Goal: Obtain resource: Download file/media

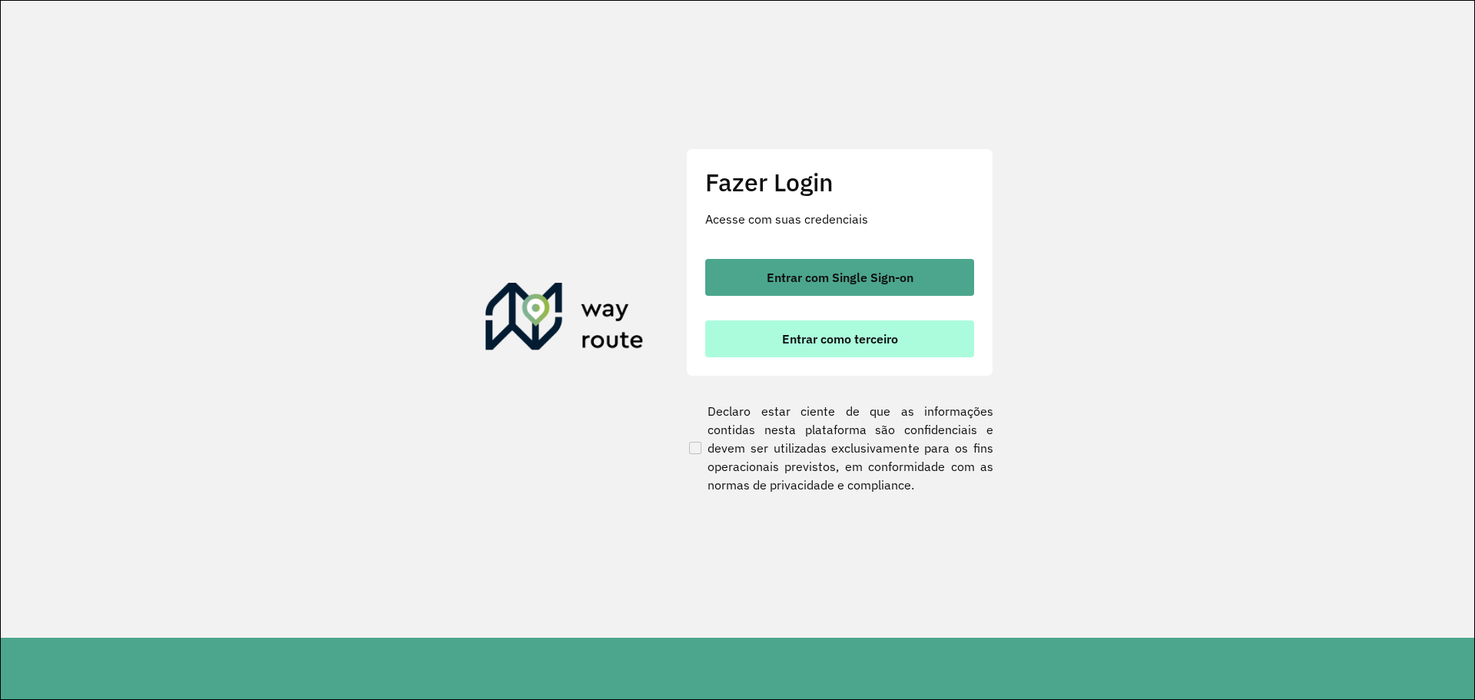
click at [861, 333] on span "Entrar como terceiro" at bounding box center [840, 339] width 116 height 12
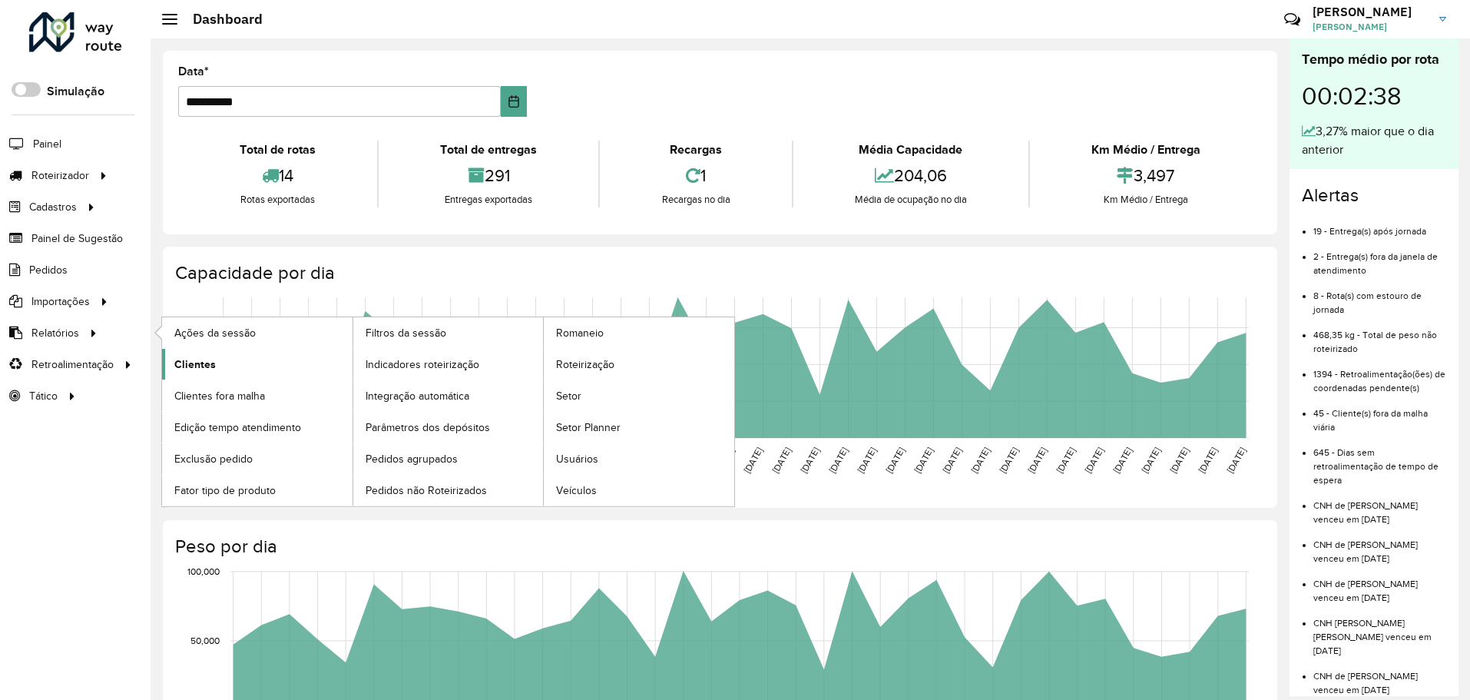
click at [201, 359] on span "Clientes" at bounding box center [194, 364] width 41 height 16
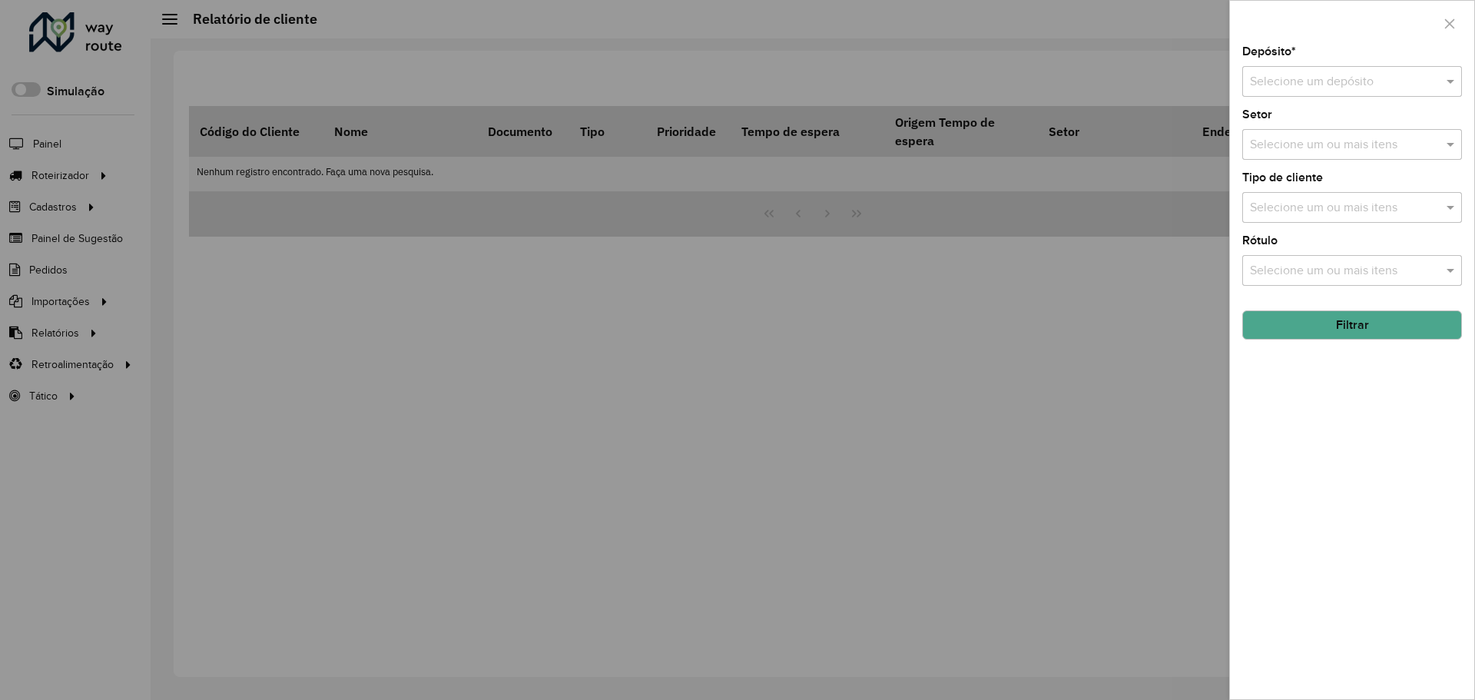
click at [1404, 69] on div "Selecione um depósito" at bounding box center [1352, 81] width 220 height 31
click at [1367, 128] on div "Ouribram" at bounding box center [1352, 126] width 218 height 26
click at [1330, 330] on button "Filtrar" at bounding box center [1352, 324] width 220 height 29
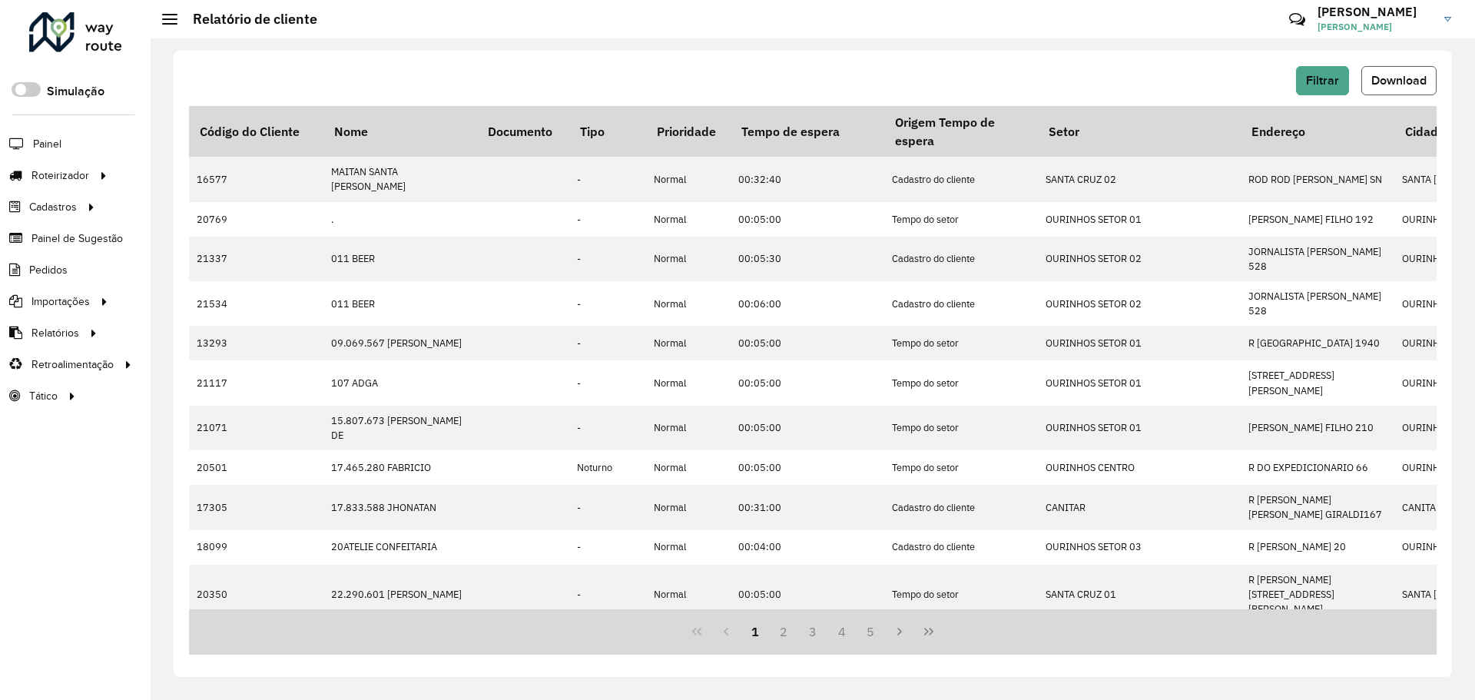
click at [1403, 79] on span "Download" at bounding box center [1398, 80] width 55 height 13
click at [37, 282] on link "Pedidos" at bounding box center [34, 269] width 69 height 31
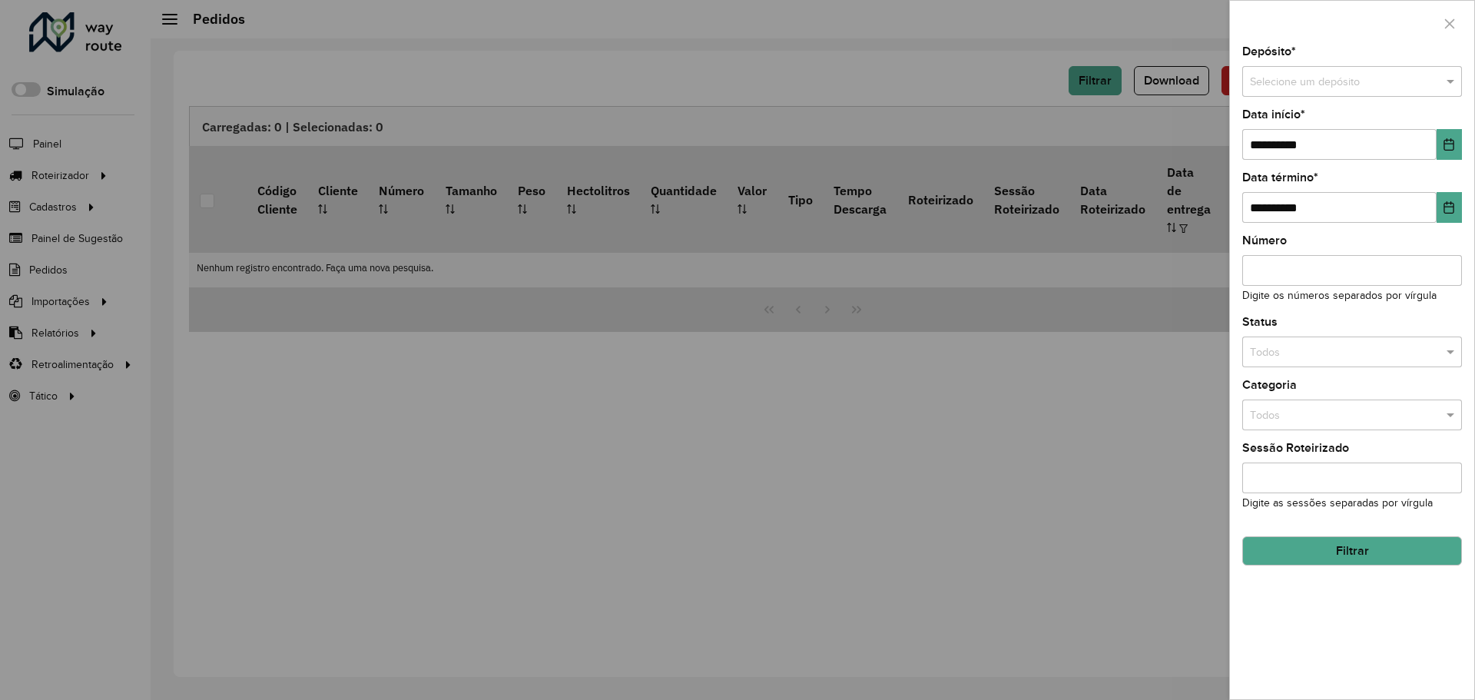
click at [1329, 82] on input "text" at bounding box center [1337, 82] width 174 height 17
click at [1324, 138] on ng-dropdown-panel "Ouribram" at bounding box center [1352, 125] width 220 height 42
click at [1327, 134] on div "Ouribram" at bounding box center [1352, 125] width 218 height 25
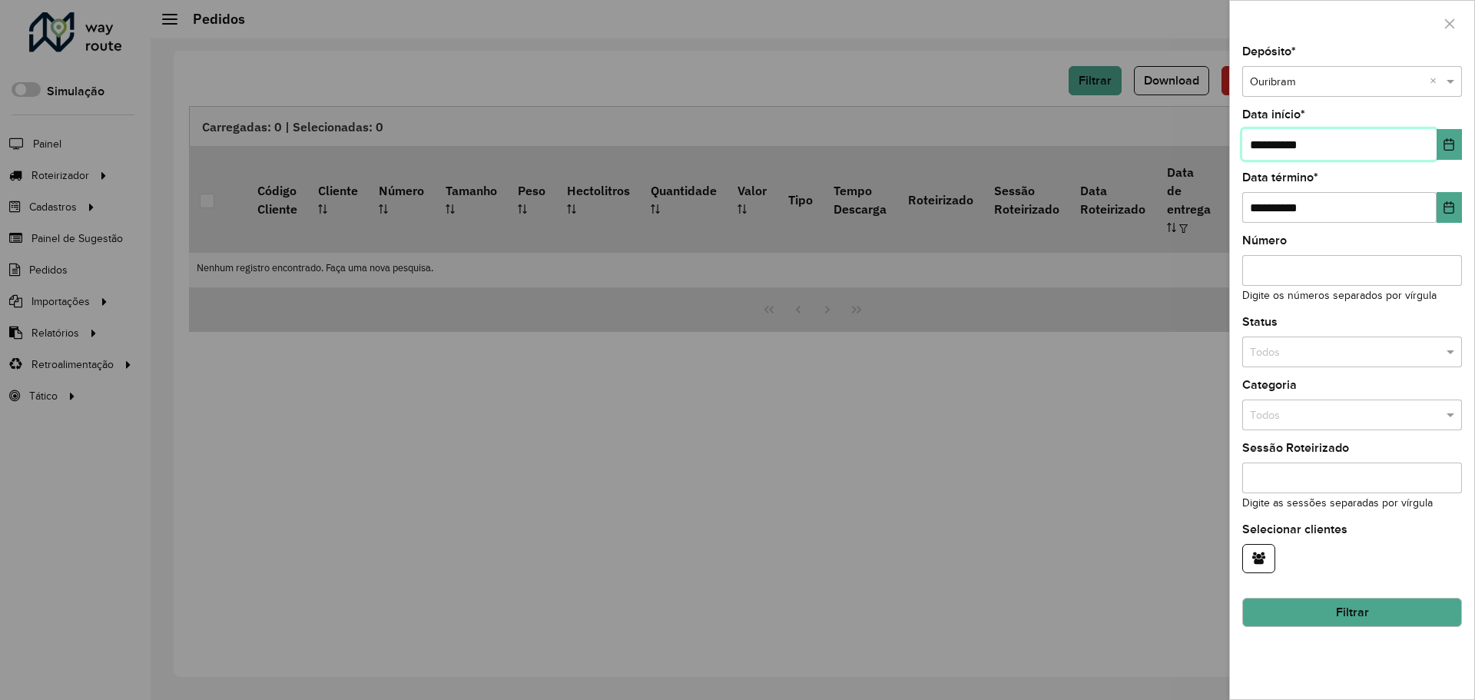
drag, startPoint x: 1328, startPoint y: 147, endPoint x: 1211, endPoint y: 161, distance: 117.7
click at [1211, 161] on body "Aguarde... Pop-up bloqueado! Seu navegador bloqueou automáticamente a abertura …" at bounding box center [737, 350] width 1475 height 700
type input "**********"
click at [1377, 615] on button "Filtrar" at bounding box center [1352, 612] width 220 height 29
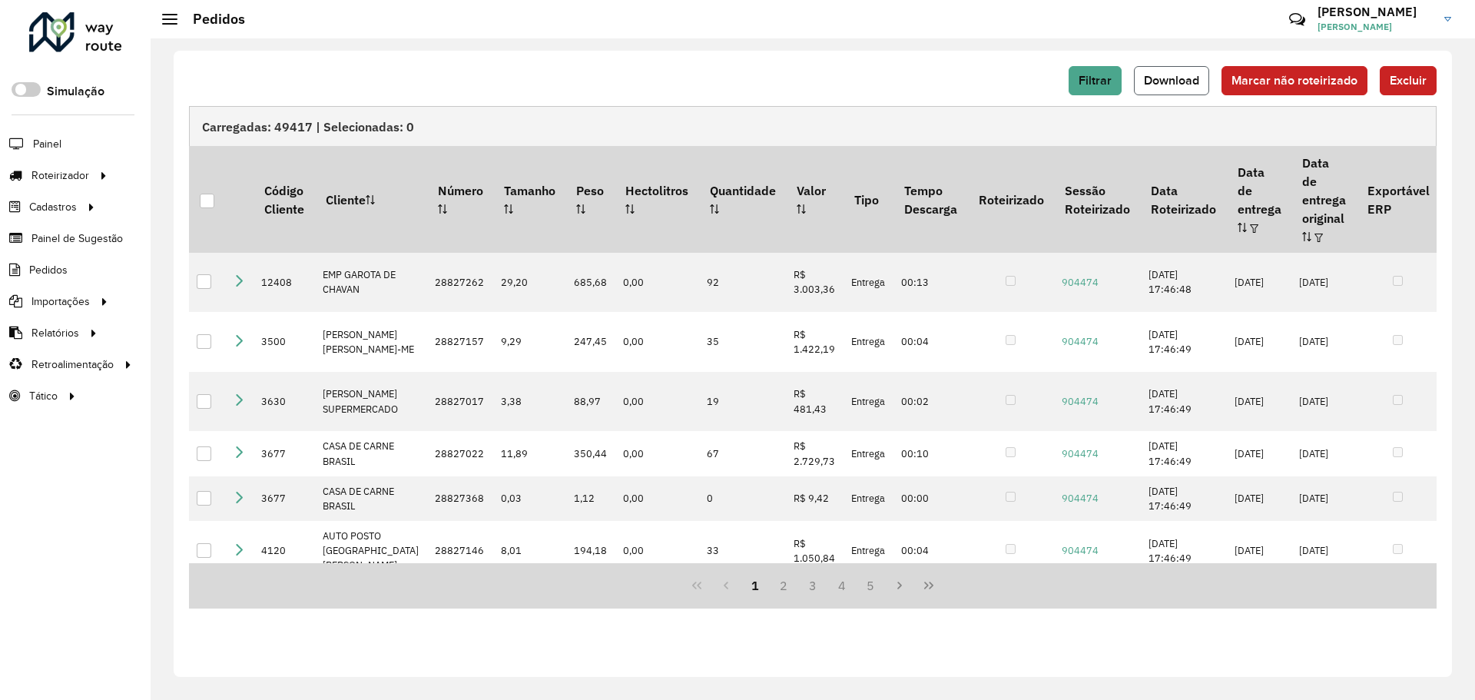
click at [1171, 84] on span "Download" at bounding box center [1171, 80] width 55 height 13
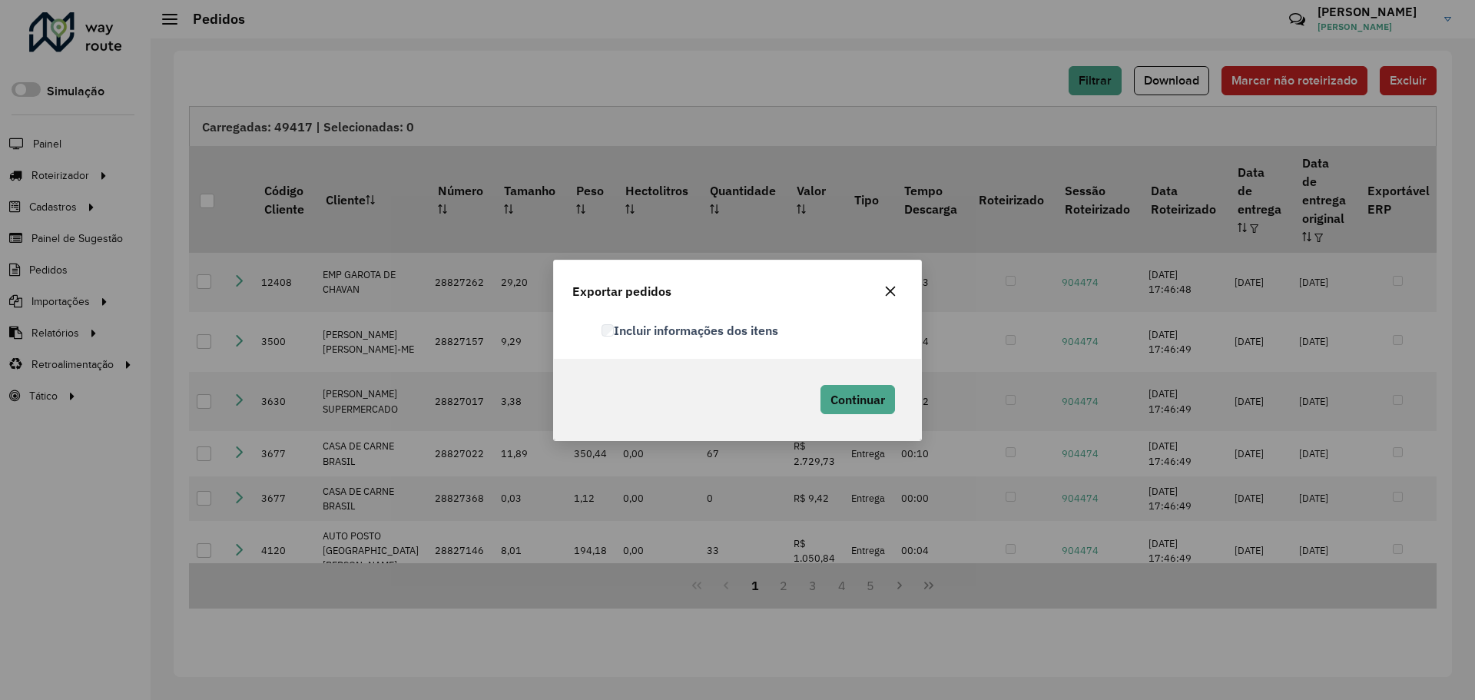
click at [771, 341] on div "Incluir informações dos itens" at bounding box center [737, 337] width 367 height 43
click at [744, 330] on label "Incluir informações dos itens" at bounding box center [690, 330] width 177 height 18
click at [864, 393] on span "Continuar" at bounding box center [857, 399] width 55 height 15
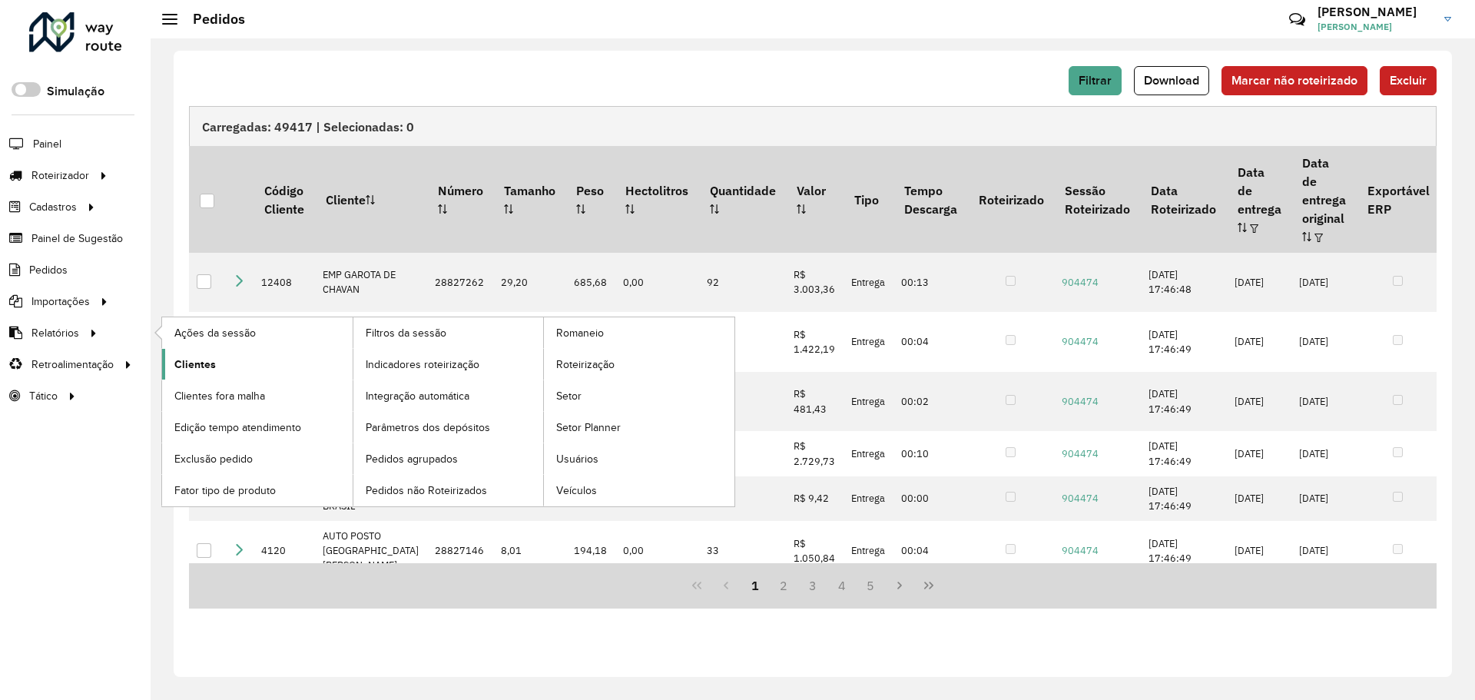
click at [219, 370] on link "Clientes" at bounding box center [257, 364] width 191 height 31
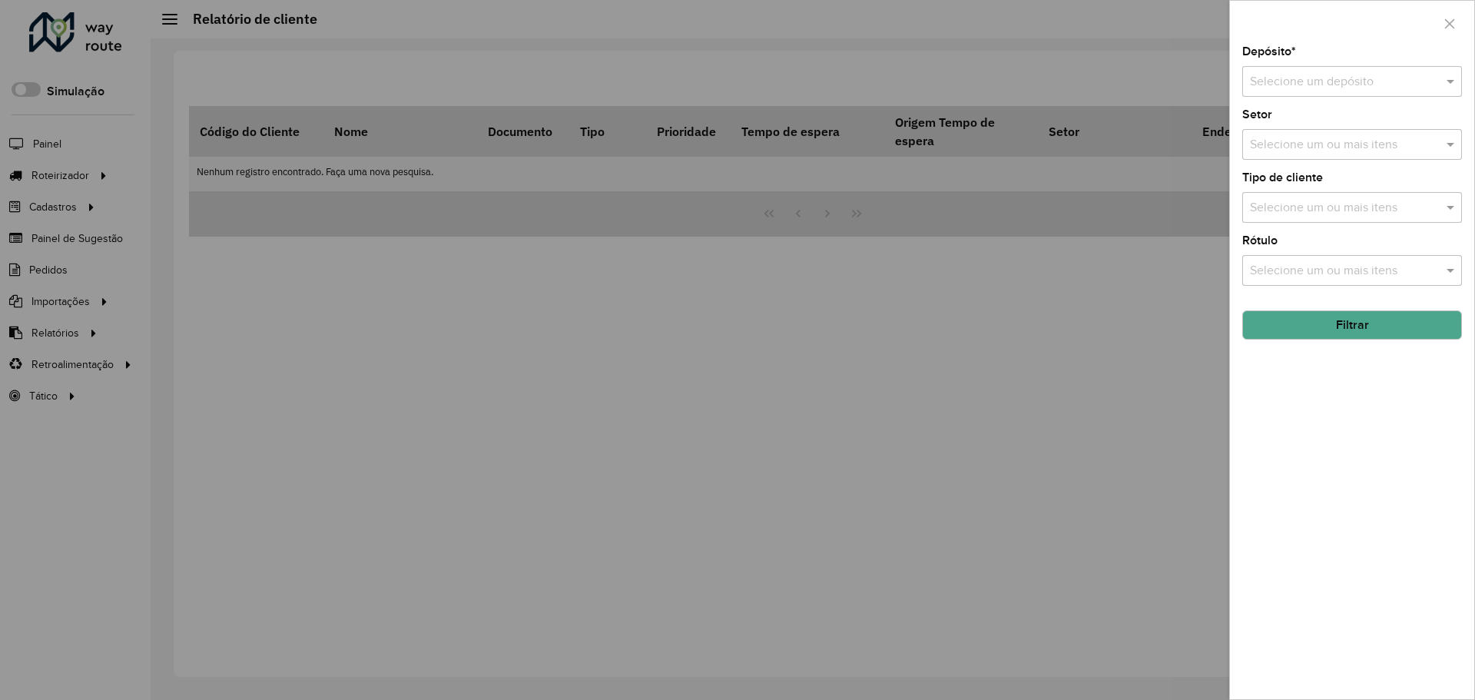
click at [1369, 74] on input "text" at bounding box center [1337, 82] width 174 height 18
click at [1350, 122] on div "Ouribram" at bounding box center [1352, 126] width 218 height 26
click at [1384, 317] on button "Filtrar" at bounding box center [1352, 324] width 220 height 29
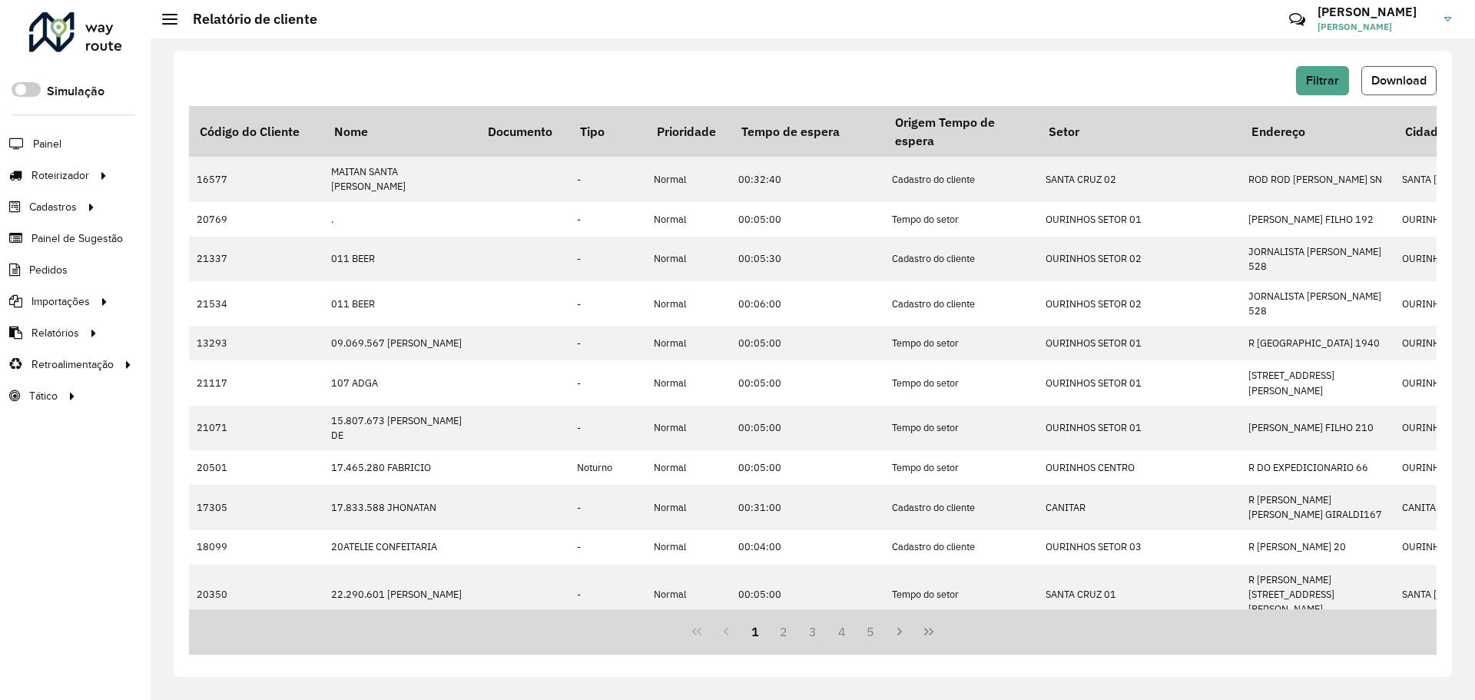
click at [1406, 78] on span "Download" at bounding box center [1398, 80] width 55 height 13
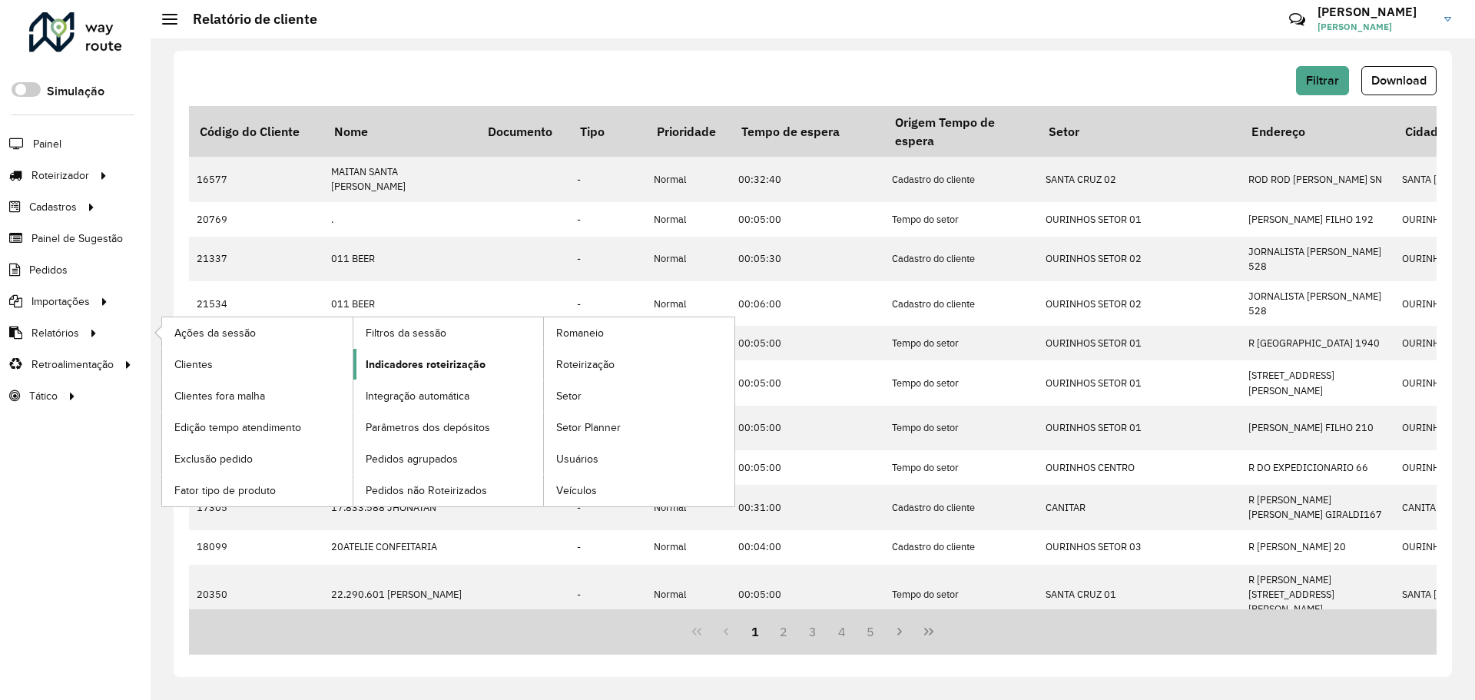
click at [430, 379] on link "Indicadores roteirização" at bounding box center [448, 364] width 191 height 31
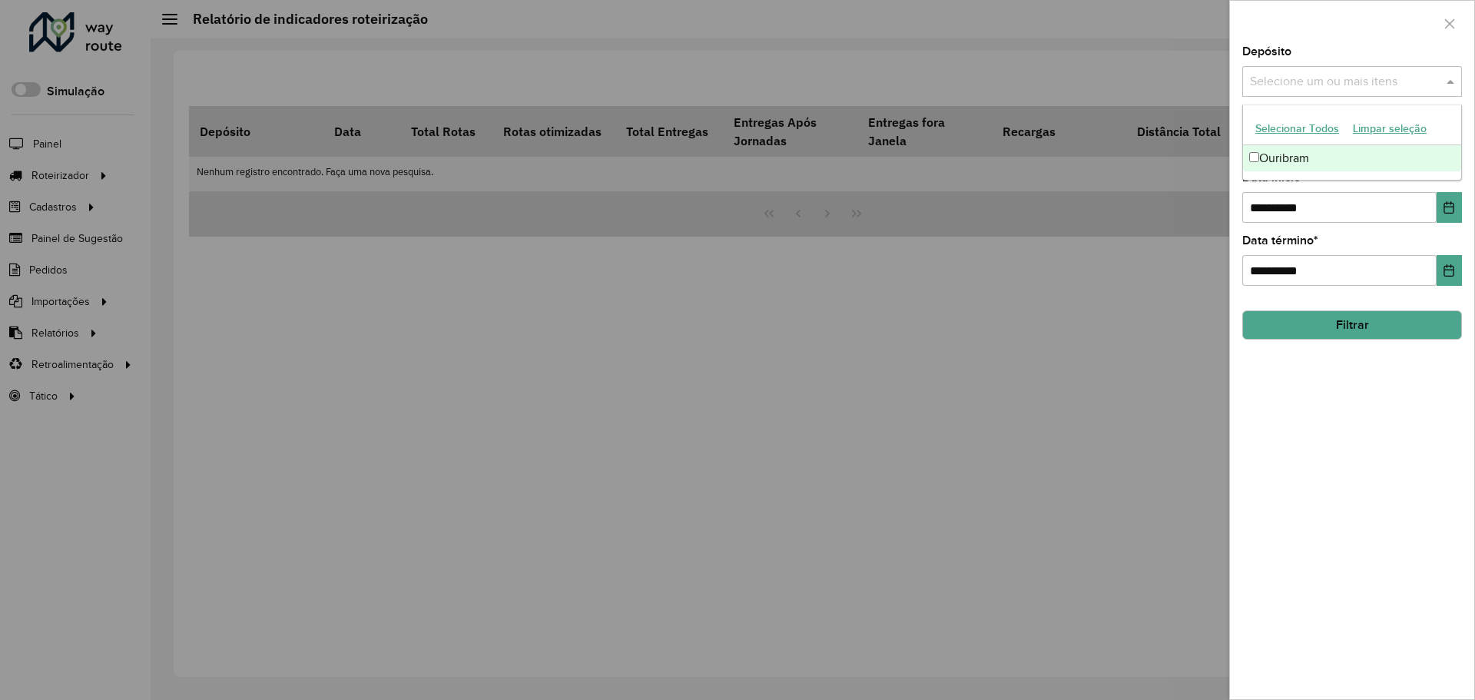
click at [1348, 75] on input "text" at bounding box center [1344, 82] width 197 height 18
click at [1369, 137] on button "Limpar seleção" at bounding box center [1390, 129] width 88 height 24
click at [1344, 166] on div "Ouribram" at bounding box center [1352, 158] width 218 height 26
drag, startPoint x: 1346, startPoint y: 206, endPoint x: 1214, endPoint y: 204, distance: 132.1
click at [1214, 204] on body "Aguarde... Pop-up bloqueado! Seu navegador bloqueou automáticamente a abertura …" at bounding box center [737, 350] width 1475 height 700
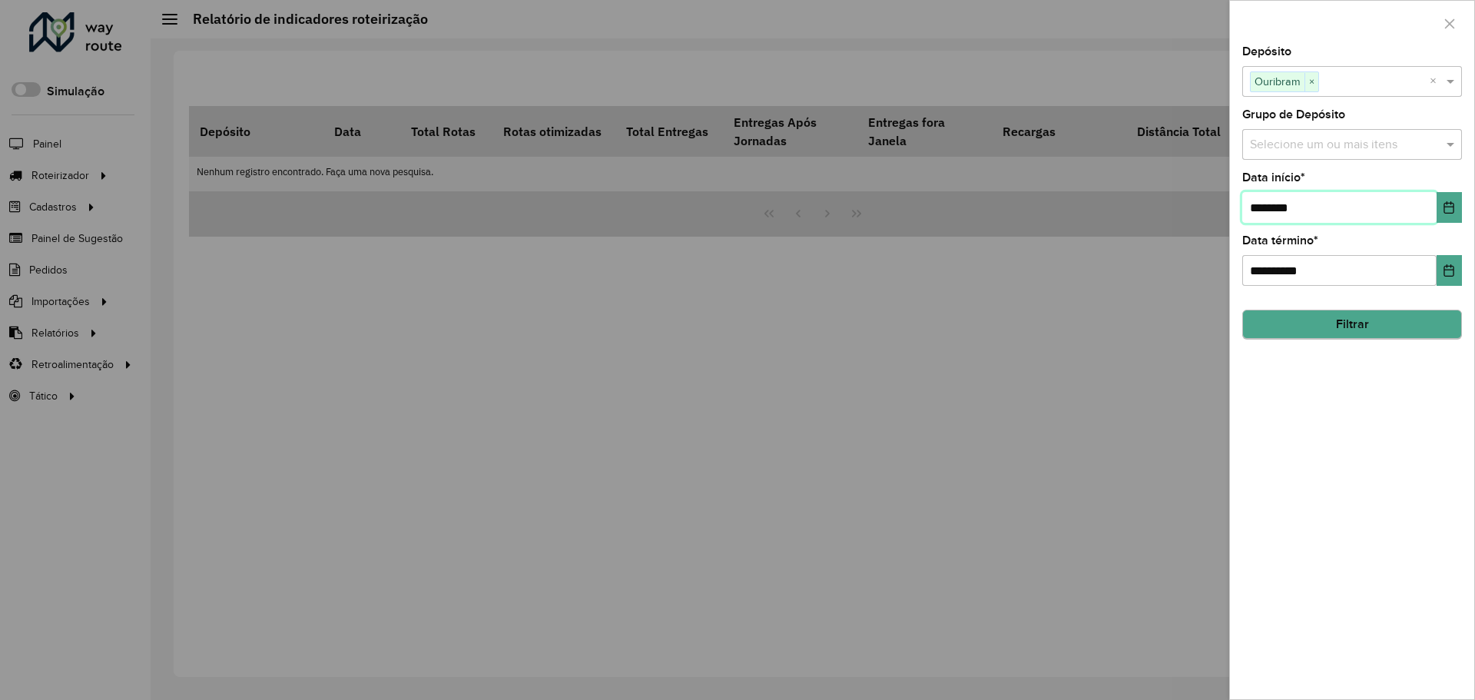
type input "**********"
click at [1395, 324] on button "Filtrar" at bounding box center [1352, 324] width 220 height 29
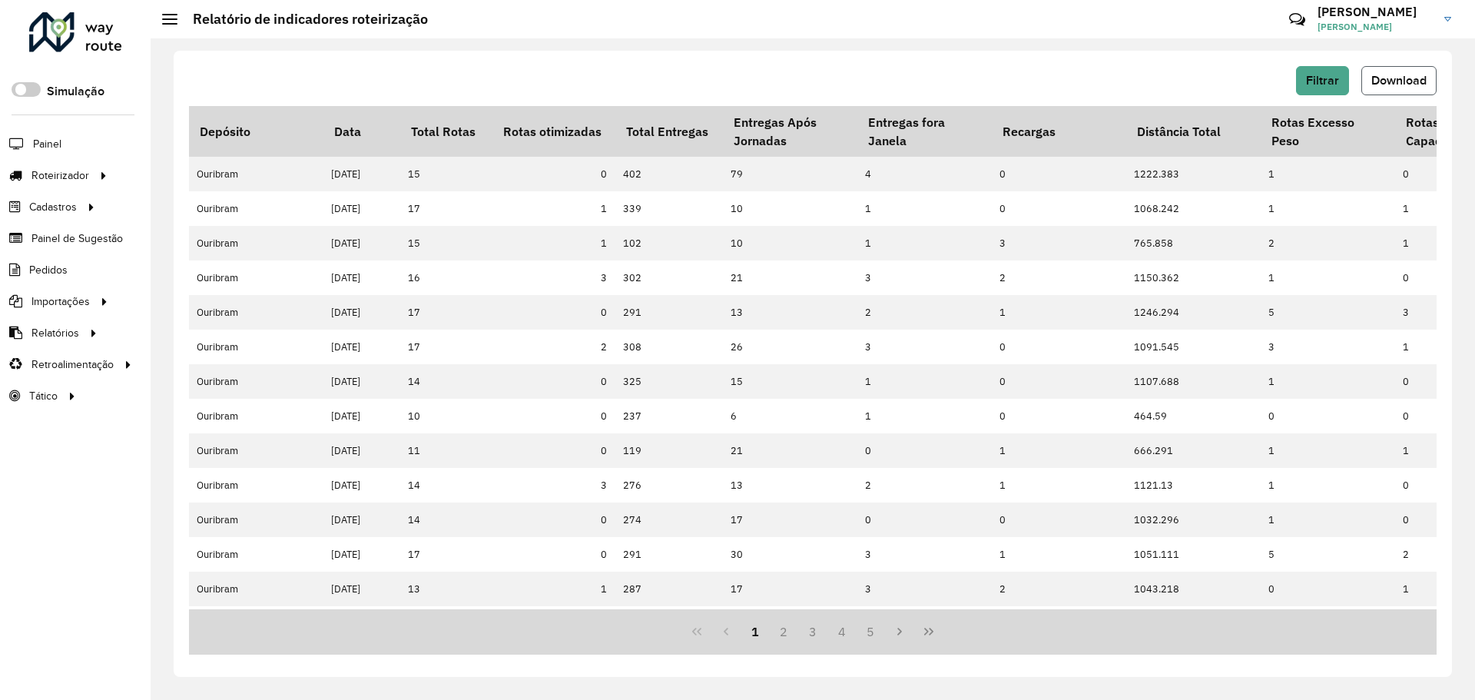
click at [1431, 72] on button "Download" at bounding box center [1398, 80] width 75 height 29
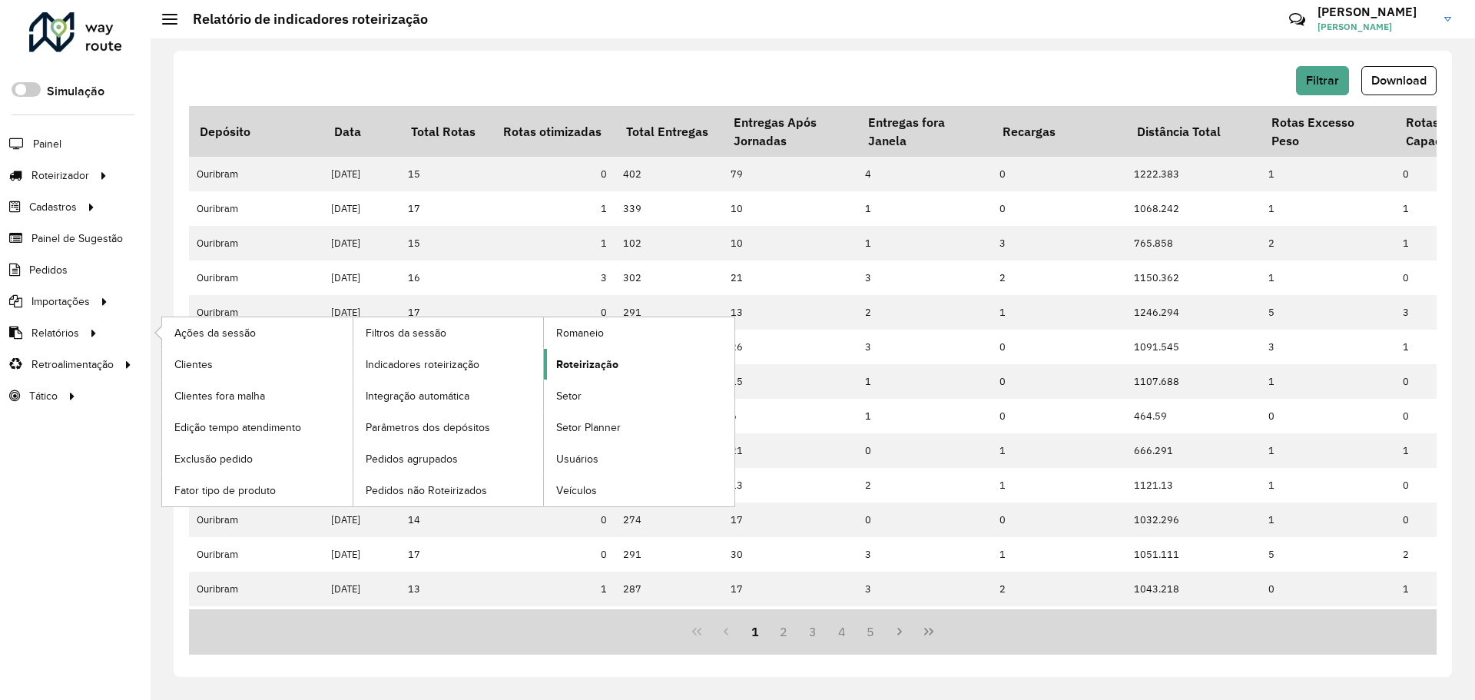
click at [593, 357] on span "Roteirização" at bounding box center [587, 364] width 62 height 16
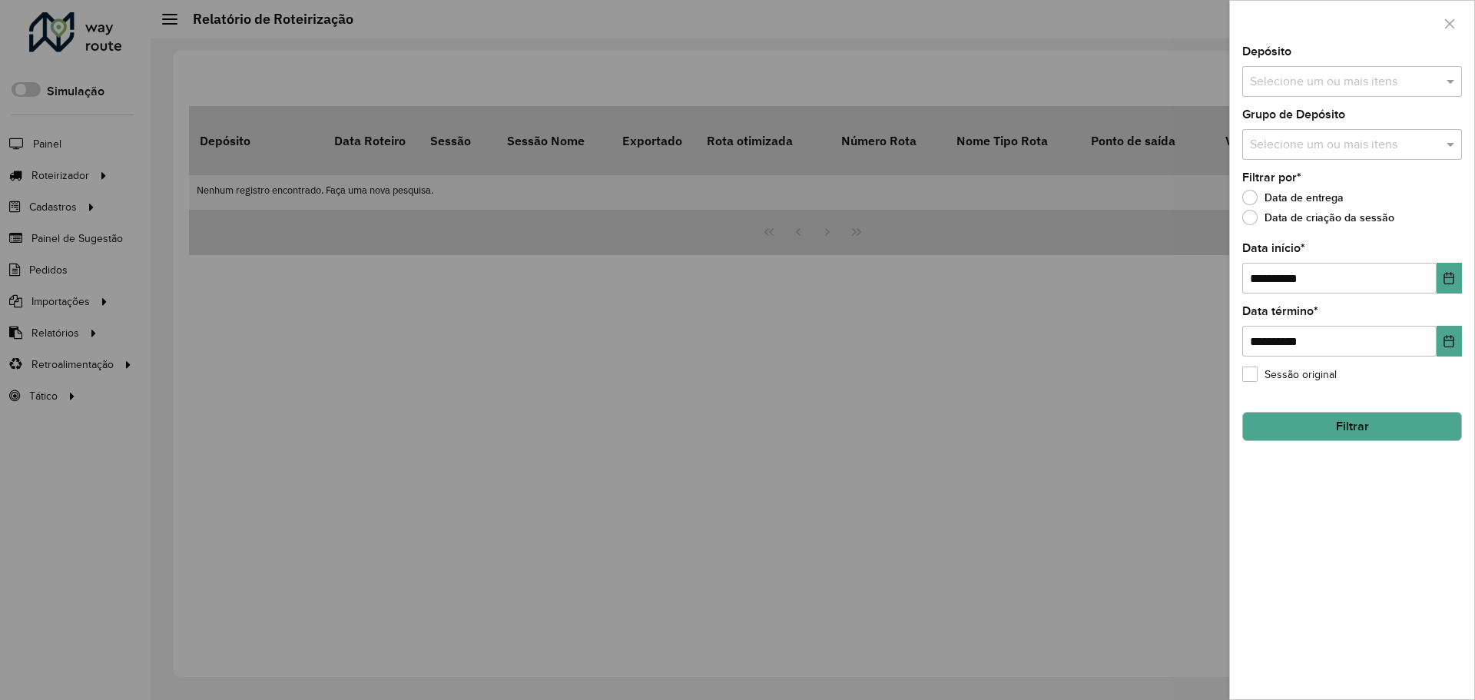
click at [1292, 88] on input "text" at bounding box center [1344, 82] width 197 height 18
click at [1302, 148] on div "Ouribram" at bounding box center [1352, 158] width 218 height 26
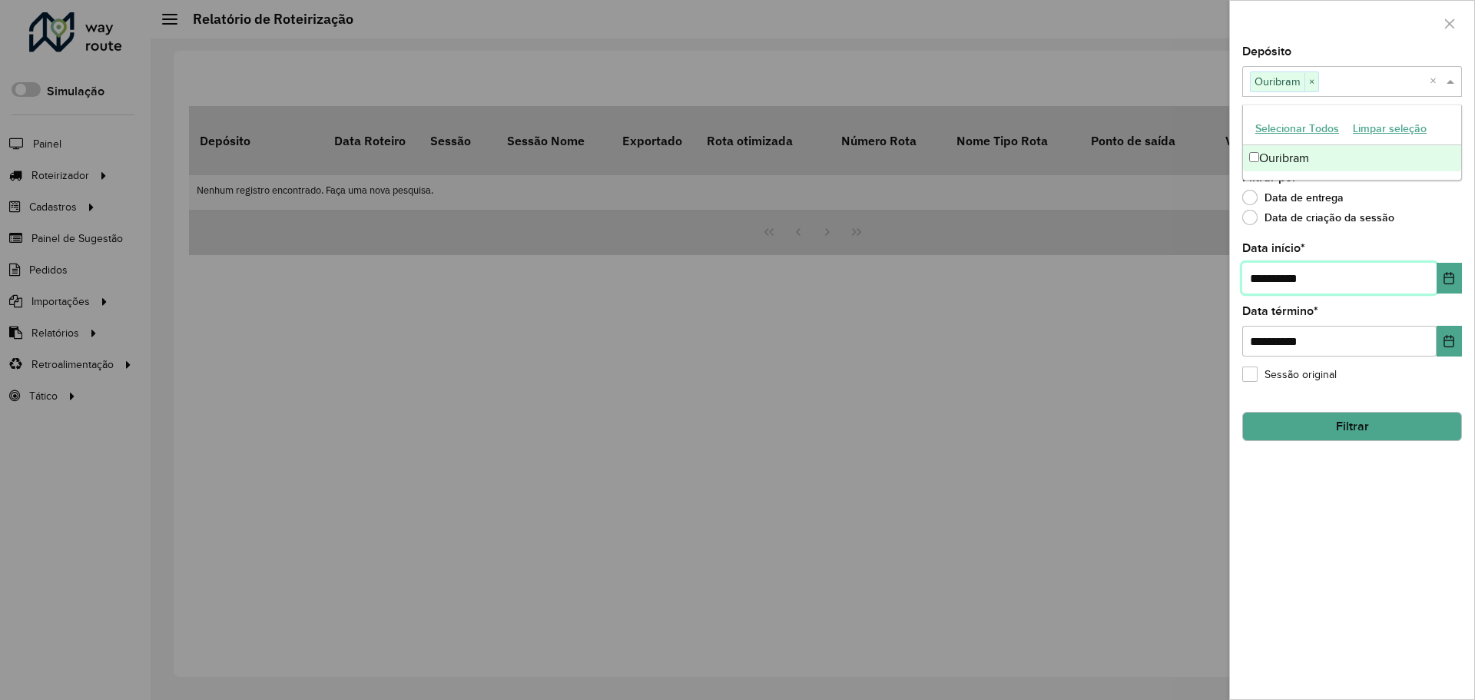
drag, startPoint x: 1337, startPoint y: 271, endPoint x: 1228, endPoint y: 277, distance: 109.3
click at [1228, 277] on body "Aguarde... Pop-up bloqueado! Seu navegador bloqueou automáticamente a abertura …" at bounding box center [737, 350] width 1475 height 700
type input "**********"
click at [1379, 425] on button "Filtrar" at bounding box center [1352, 426] width 220 height 29
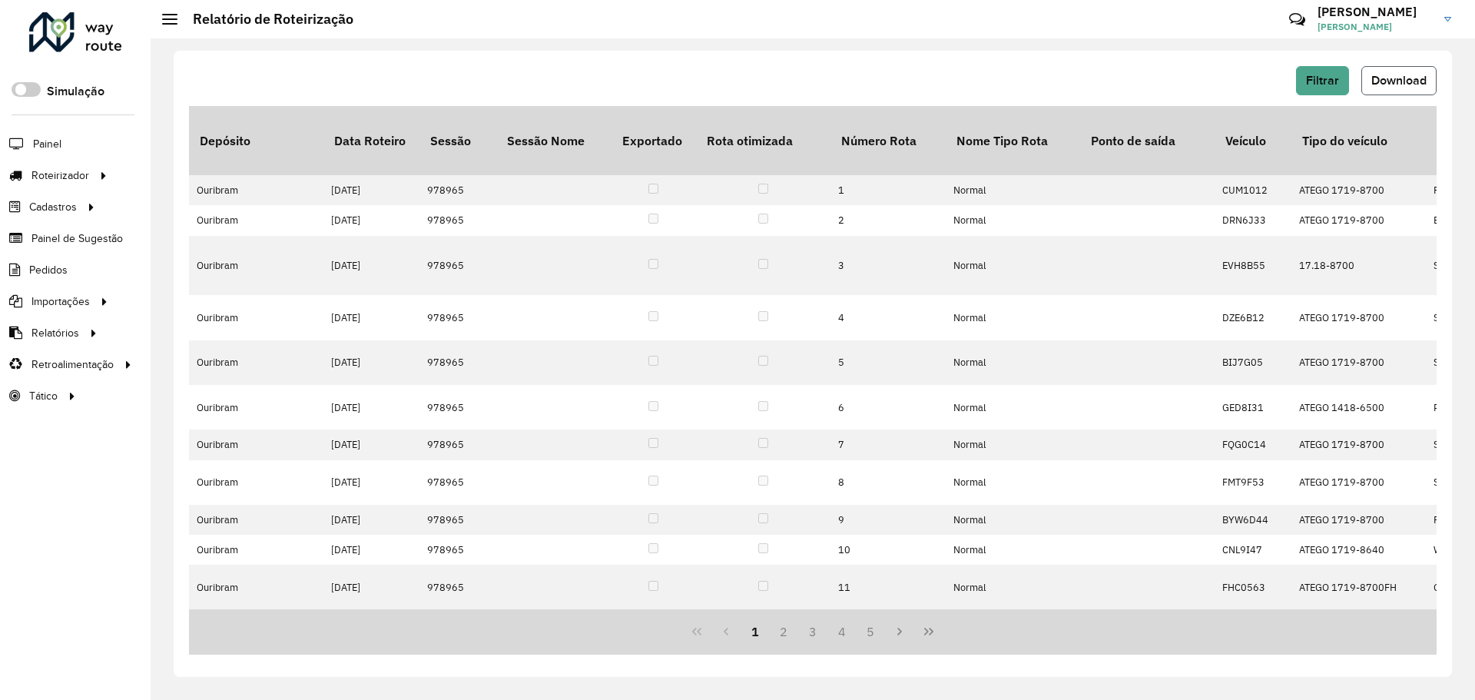
click at [1420, 76] on span "Download" at bounding box center [1398, 80] width 55 height 13
